Goal: Find specific page/section: Find specific page/section

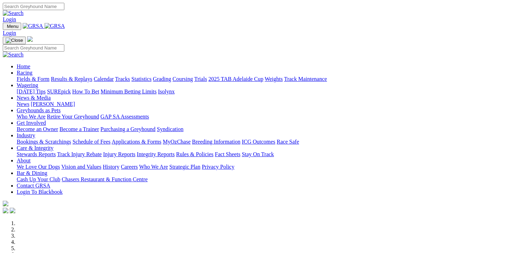
click at [30, 76] on link "Fields & Form" at bounding box center [33, 79] width 33 height 6
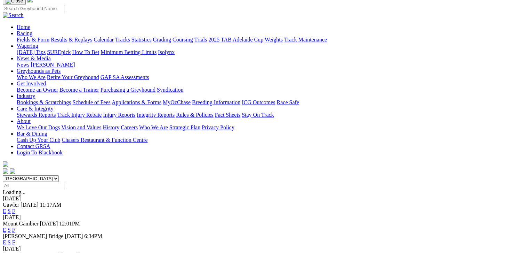
scroll to position [52, 0]
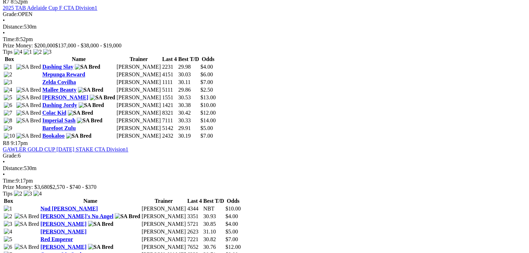
scroll to position [1148, 0]
